Goal: Task Accomplishment & Management: Use online tool/utility

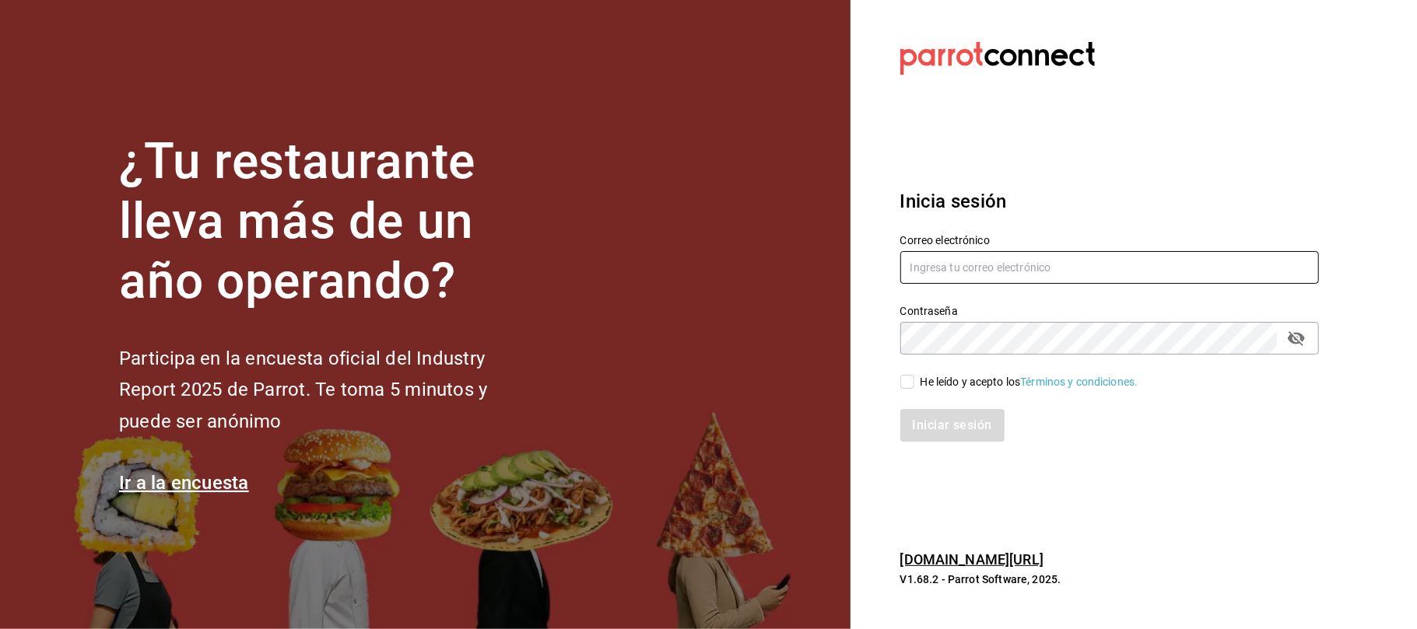
type input "[EMAIL_ADDRESS][DOMAIN_NAME]"
click at [919, 377] on span "He leído y acepto los Términos y condiciones." at bounding box center [1026, 382] width 224 height 16
click at [914, 377] on input "He leído y acepto los Términos y condiciones." at bounding box center [907, 382] width 14 height 14
checkbox input "true"
click at [931, 418] on button "Iniciar sesión" at bounding box center [953, 425] width 106 height 33
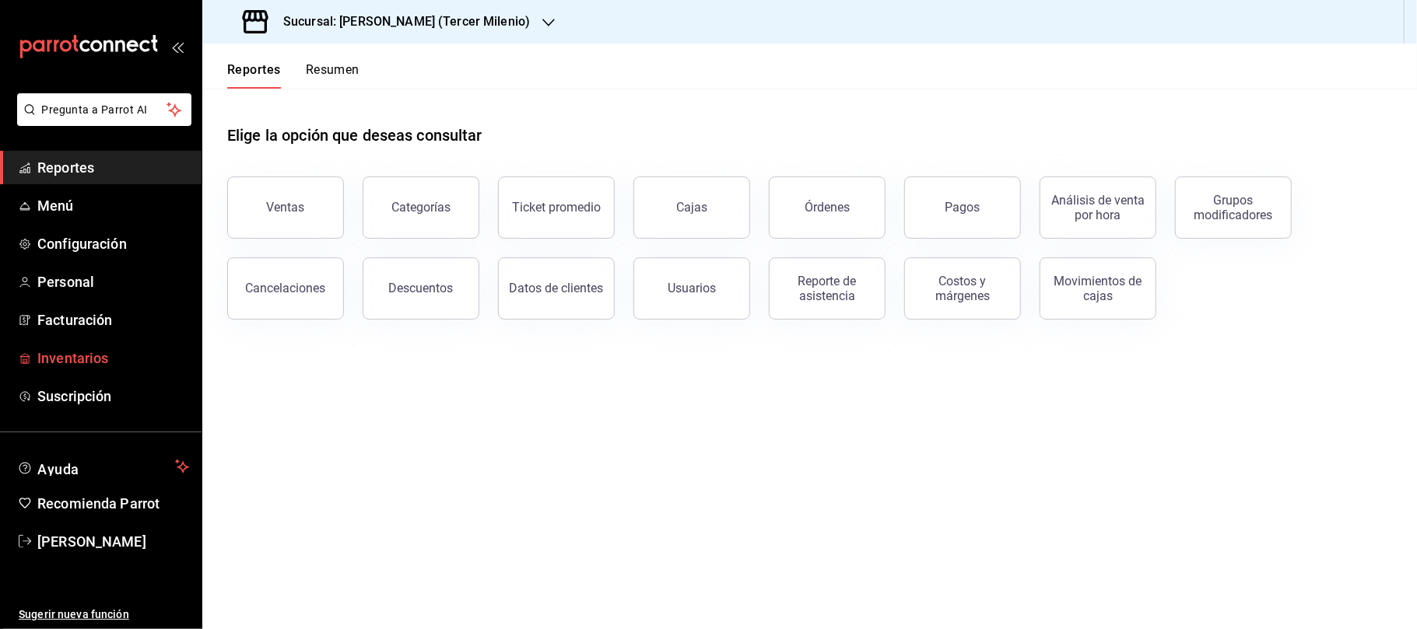
click at [97, 343] on link "Inventarios" at bounding box center [101, 358] width 202 height 33
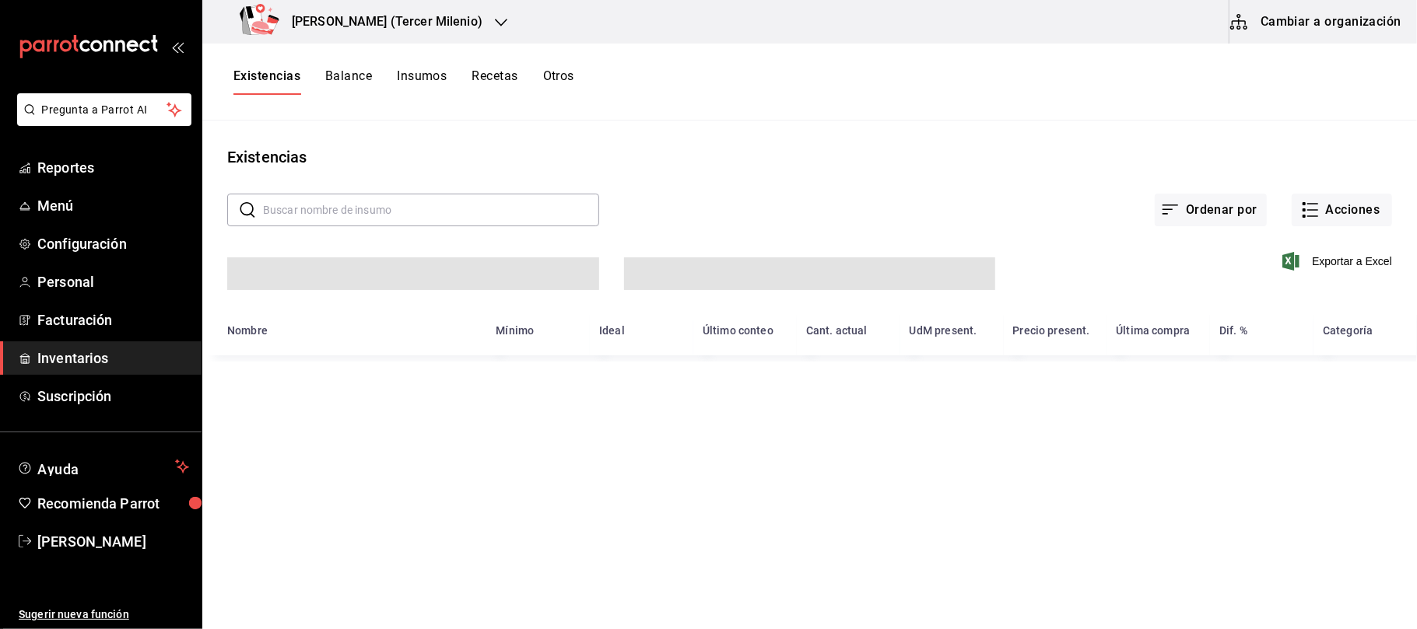
click at [495, 26] on icon "button" at bounding box center [501, 22] width 12 height 12
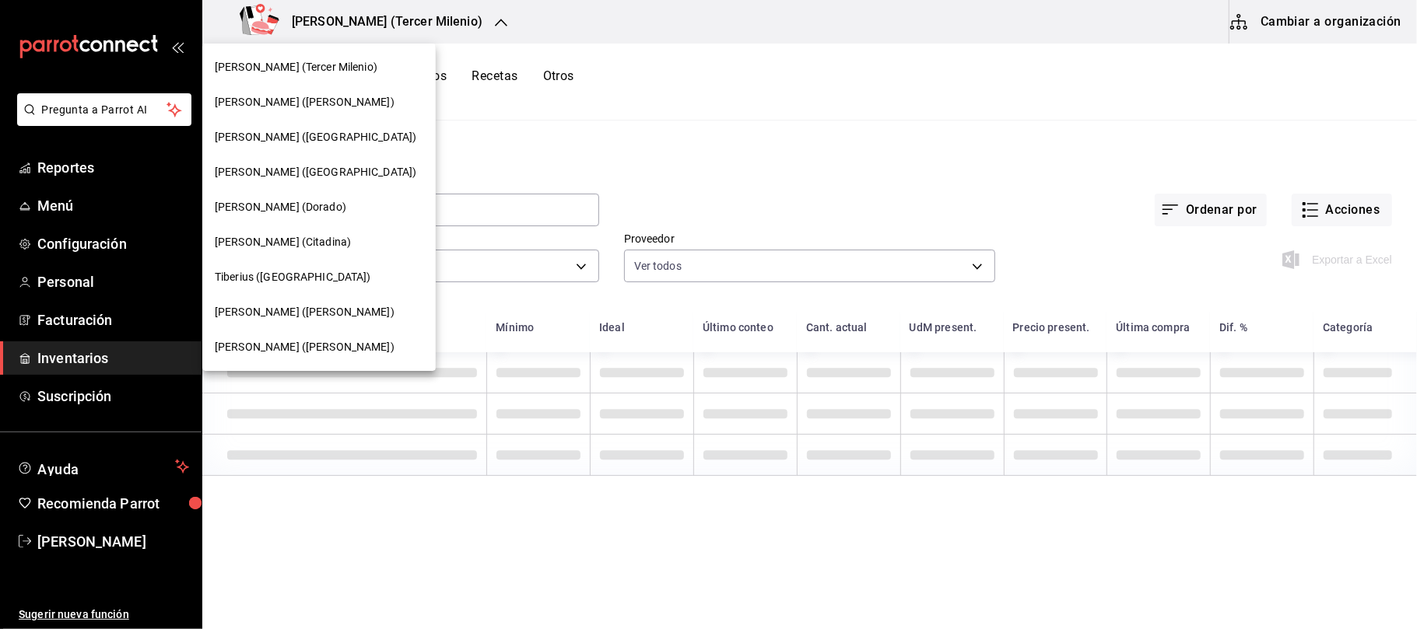
click at [296, 313] on span "Tiberius (Carranza)" at bounding box center [305, 312] width 180 height 16
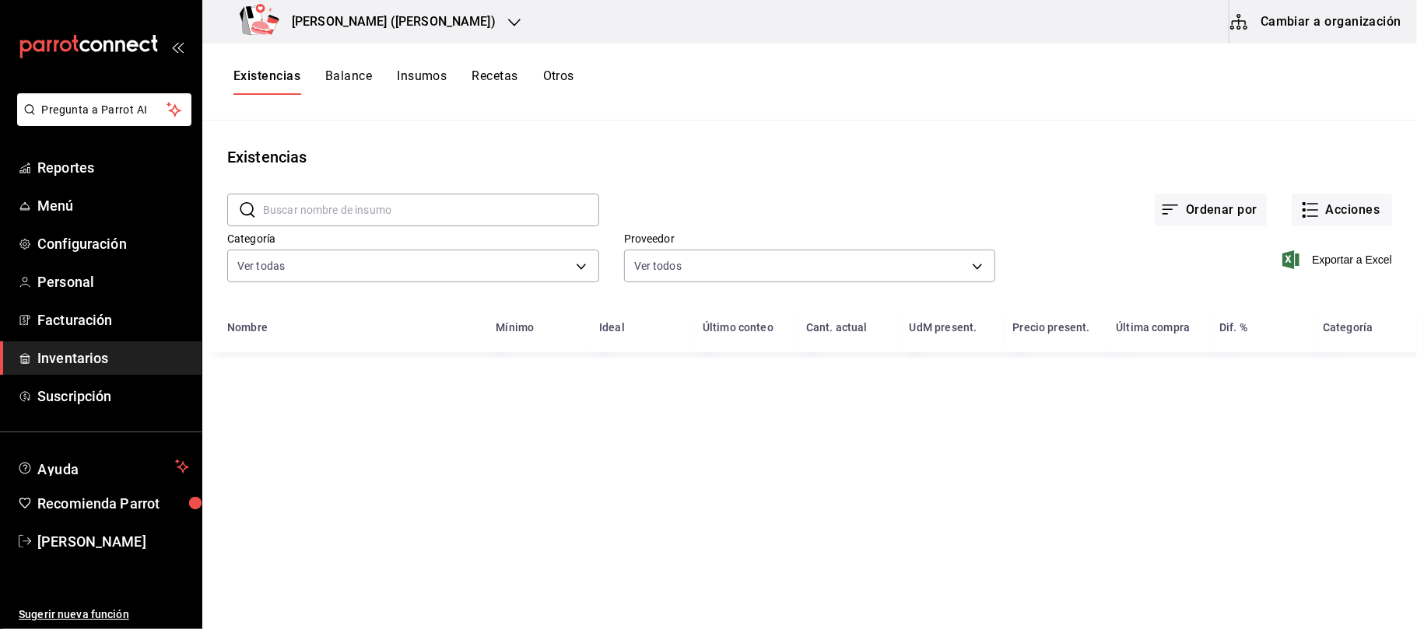
click at [560, 70] on button "Otros" at bounding box center [558, 81] width 31 height 26
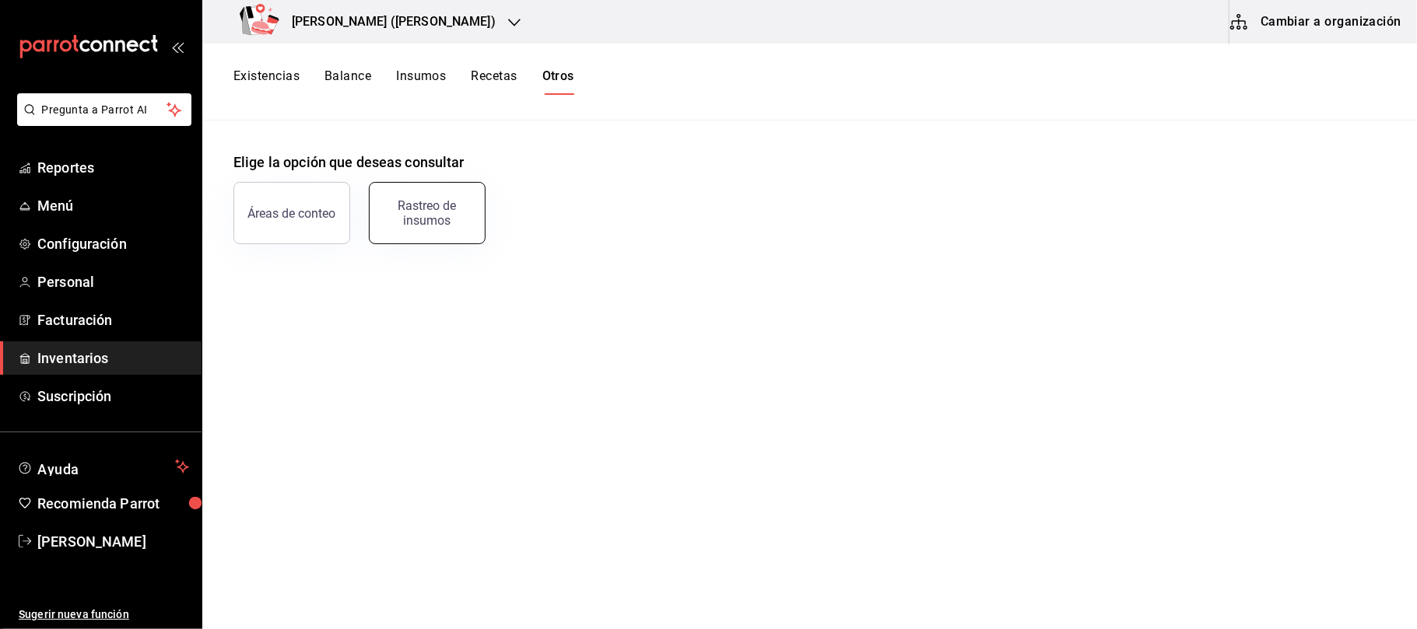
click at [384, 228] on button "Rastreo de insumos" at bounding box center [427, 213] width 117 height 62
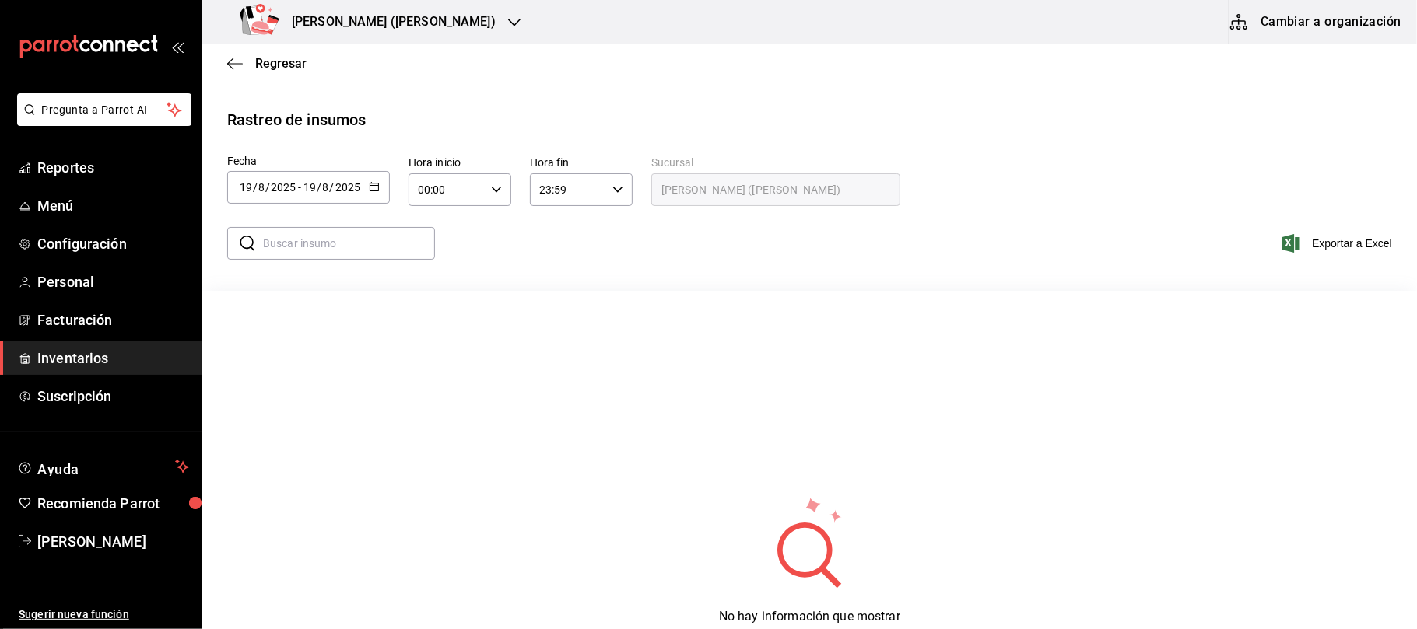
click at [369, 194] on div at bounding box center [374, 187] width 11 height 13
click at [265, 265] on li "Ayer" at bounding box center [300, 271] width 147 height 35
type input "[DATE]"
type input "18"
type input "[DATE]"
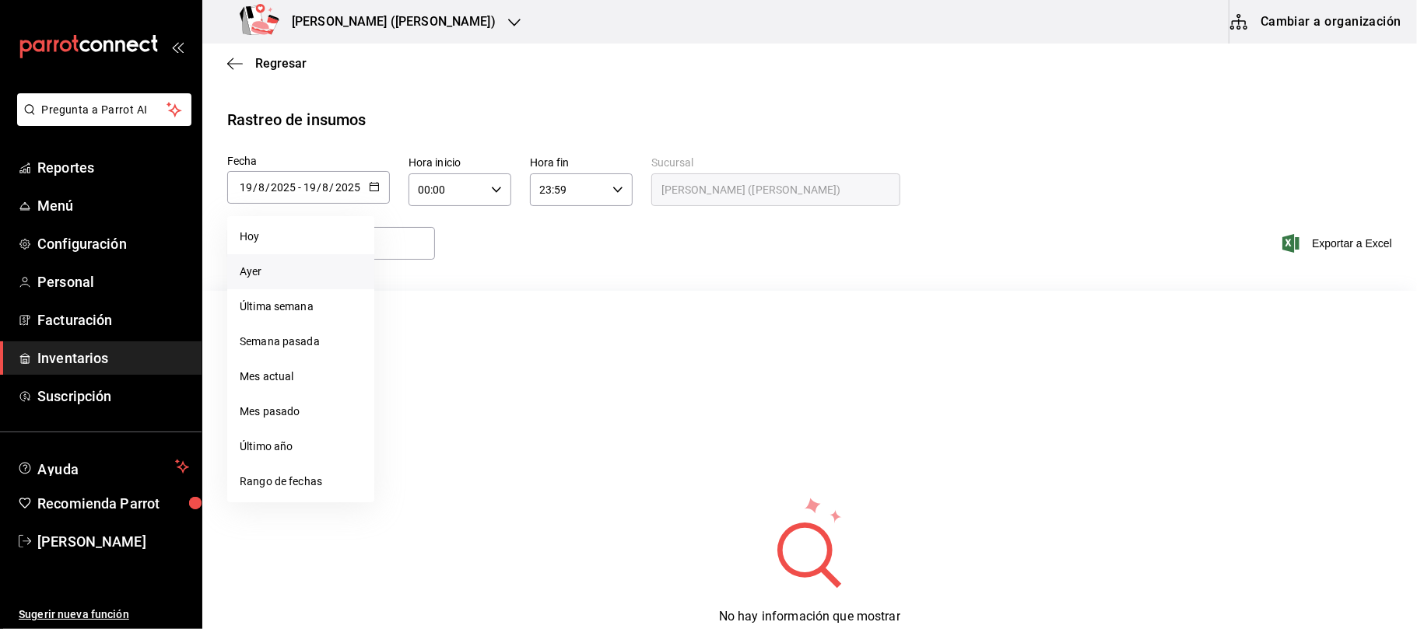
type input "18"
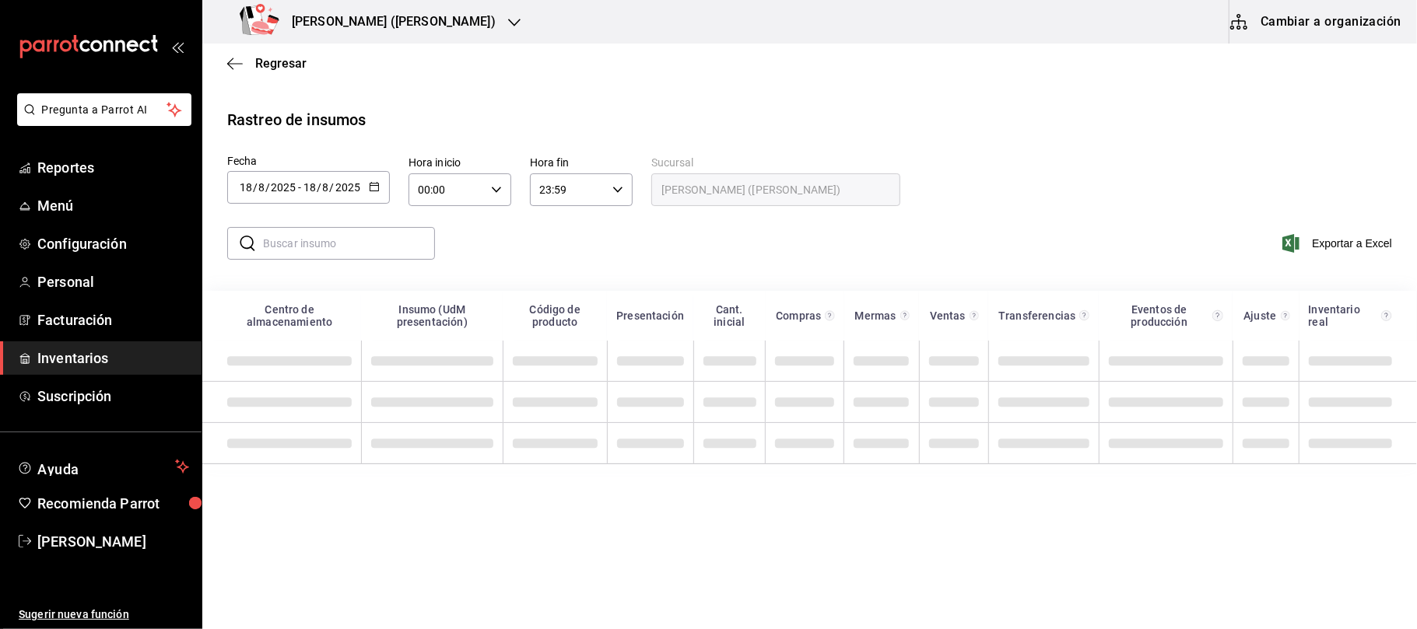
click at [1128, 227] on div "​ ​ Exportar a Excel" at bounding box center [803, 253] width 1227 height 64
drag, startPoint x: 660, startPoint y: 19, endPoint x: 401, endPoint y: 169, distance: 298.8
click at [661, 19] on div "[PERSON_NAME] ([PERSON_NAME]) Cambiar a organización" at bounding box center [809, 22] width 1215 height 44
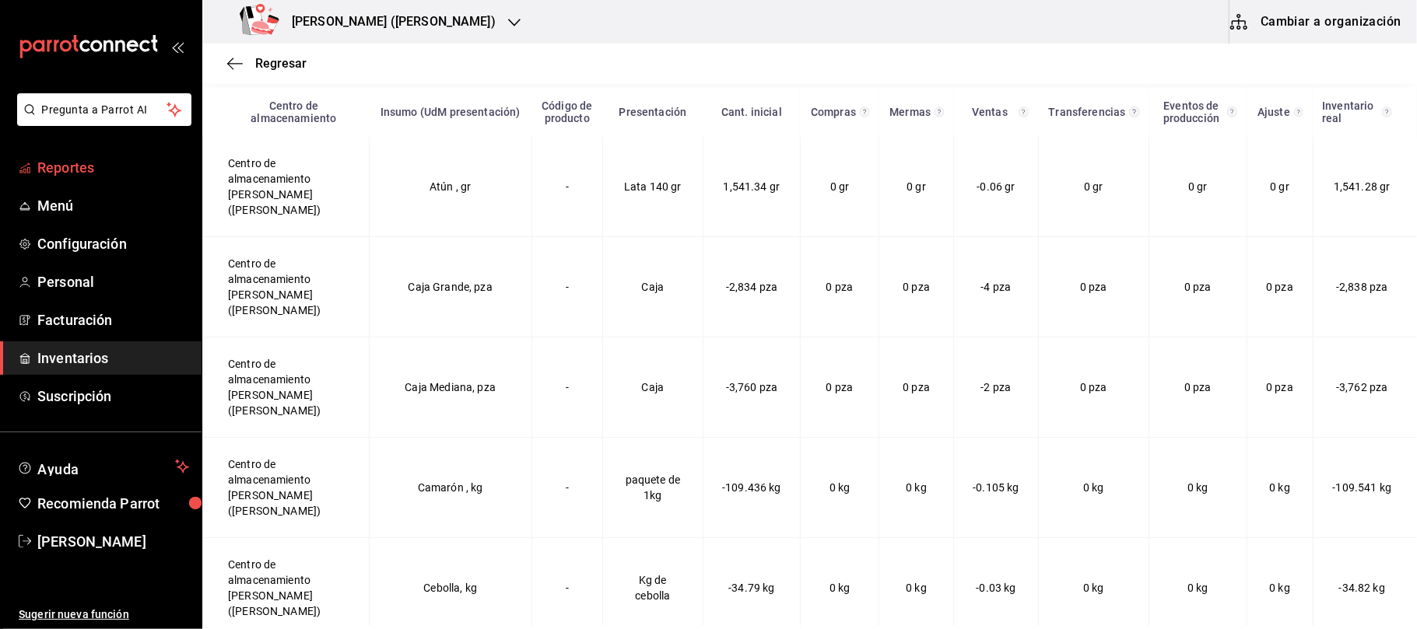
click at [106, 168] on span "Reportes" at bounding box center [113, 167] width 152 height 21
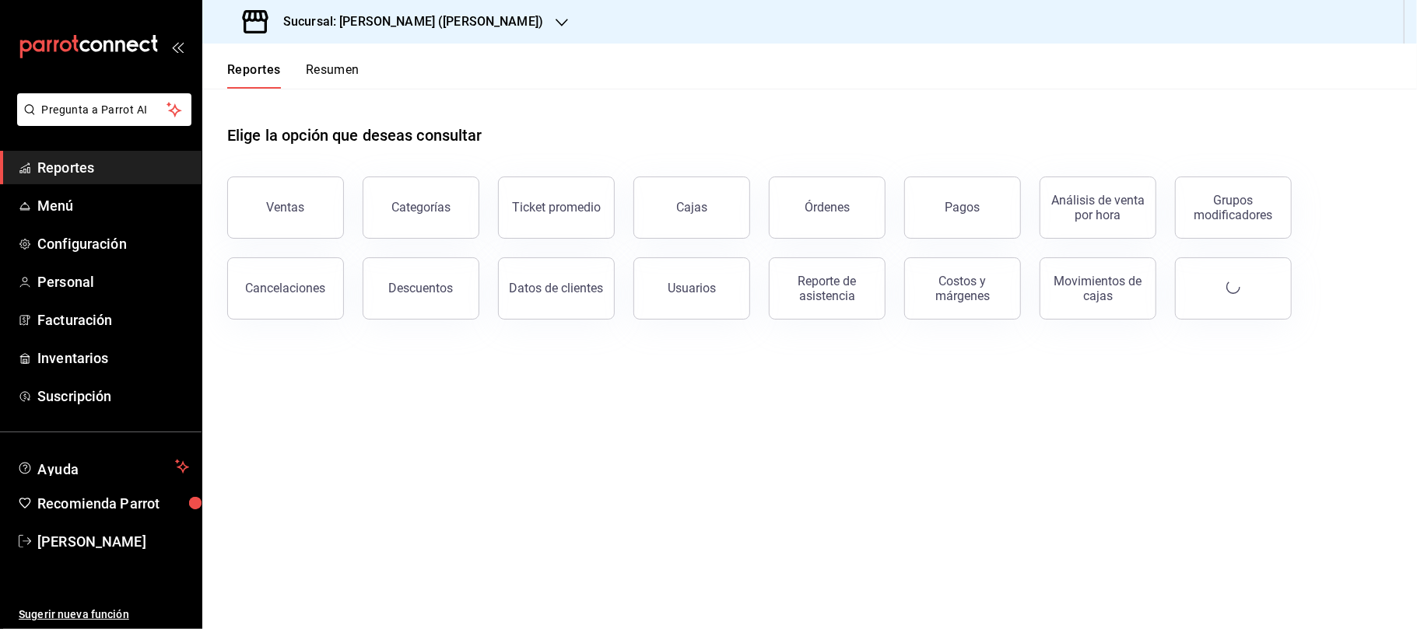
click at [306, 193] on button "Ventas" at bounding box center [285, 208] width 117 height 62
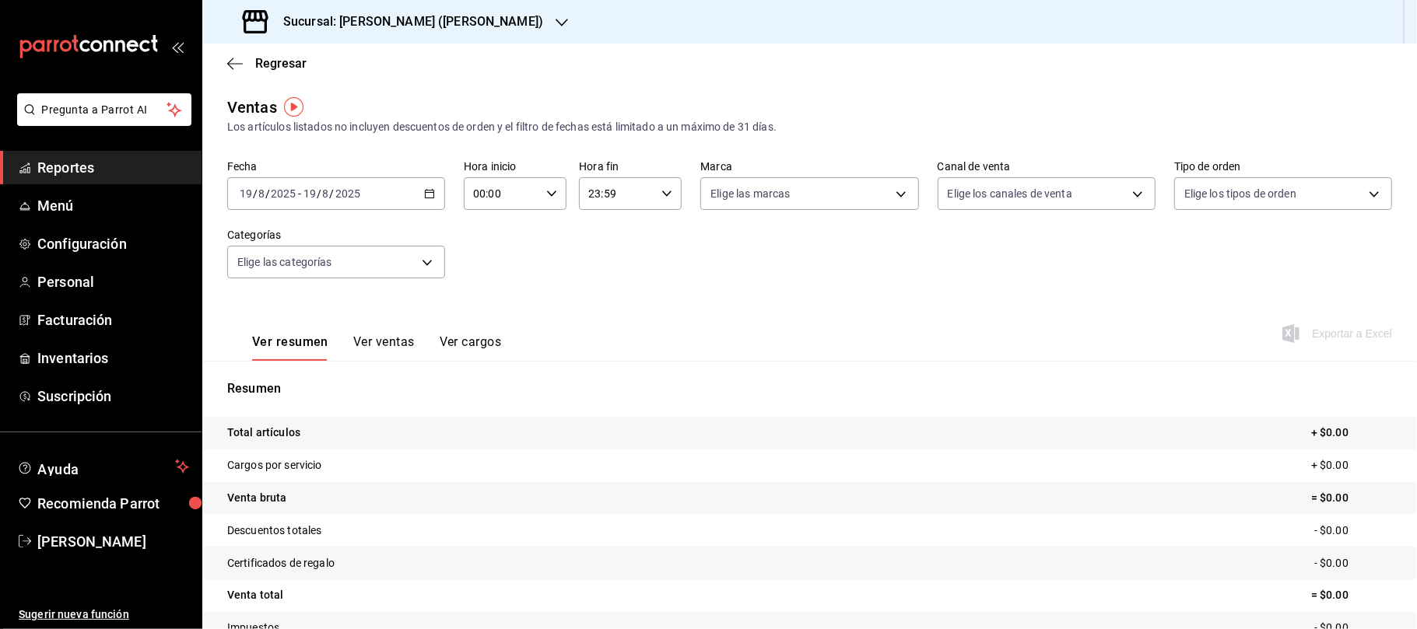
click at [426, 196] on icon "button" at bounding box center [429, 193] width 11 height 11
click at [272, 284] on li "Ayer" at bounding box center [300, 275] width 145 height 35
click at [373, 340] on button "Ver ventas" at bounding box center [383, 348] width 61 height 26
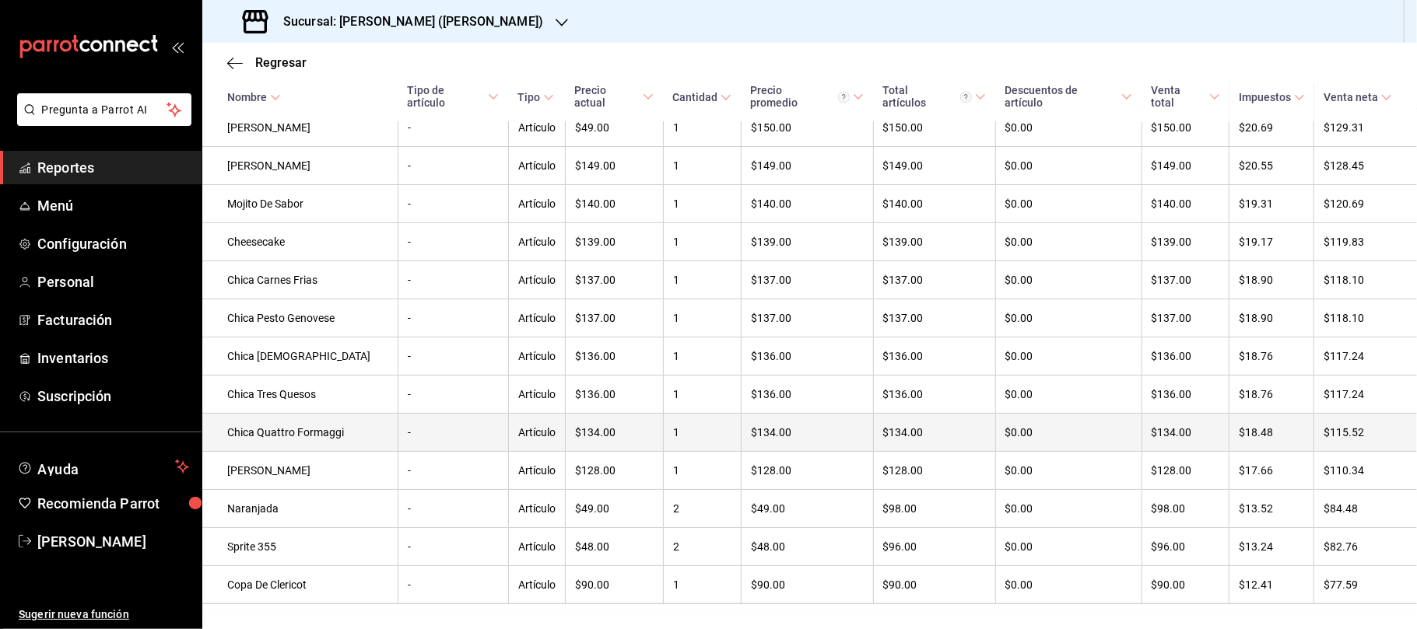
scroll to position [2171, 0]
